Goal: Task Accomplishment & Management: Manage account settings

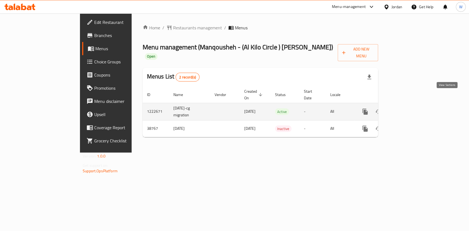
click at [408, 109] on icon "enhanced table" at bounding box center [405, 112] width 7 height 7
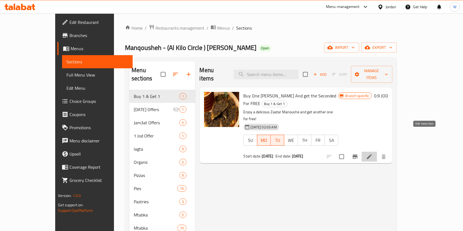
click at [372, 154] on icon at bounding box center [369, 156] width 5 height 5
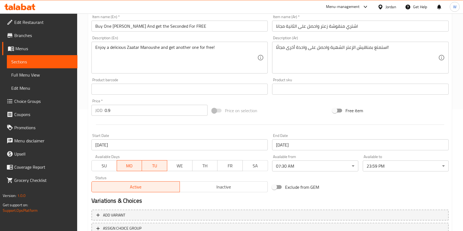
scroll to position [165, 0]
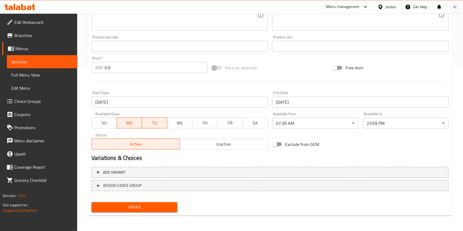
click at [121, 105] on input "[DATE]" at bounding box center [180, 102] width 176 height 11
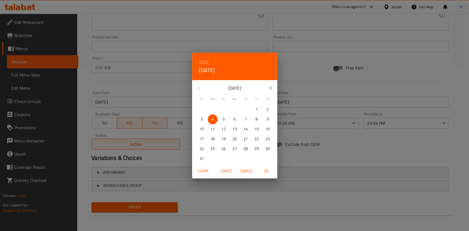
click at [231, 170] on span "[DATE]" at bounding box center [226, 171] width 13 height 7
click at [224, 110] on p "2" at bounding box center [224, 109] width 2 height 7
click at [265, 171] on span "OK" at bounding box center [266, 171] width 13 height 7
type input "[DATE]"
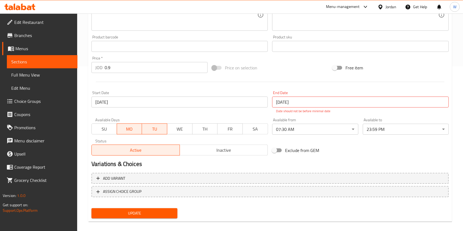
click at [281, 109] on p "Date should not be before minimal date" at bounding box center [360, 111] width 169 height 5
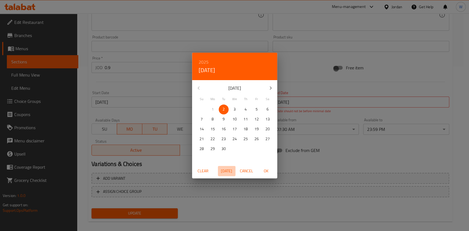
click at [230, 169] on span "[DATE]" at bounding box center [226, 171] width 13 height 7
click at [225, 106] on span "2" at bounding box center [224, 109] width 10 height 7
click at [270, 170] on span "OK" at bounding box center [266, 171] width 13 height 7
type input "[DATE]"
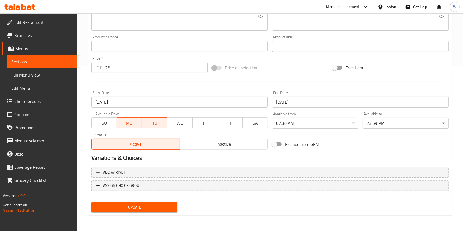
click at [145, 208] on span "Update" at bounding box center [134, 207] width 77 height 7
click at [134, 124] on span "MO" at bounding box center [129, 123] width 21 height 8
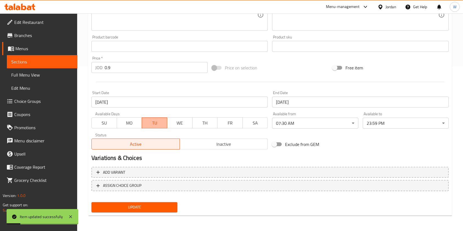
click at [159, 125] on span "TU" at bounding box center [154, 123] width 21 height 8
click at [159, 204] on span "Update" at bounding box center [134, 207] width 77 height 7
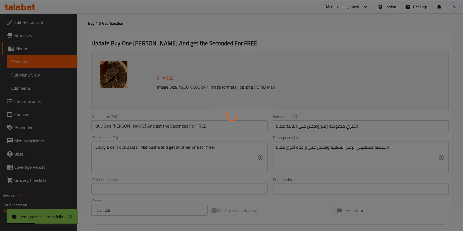
scroll to position [0, 0]
